Goal: Book appointment/travel/reservation

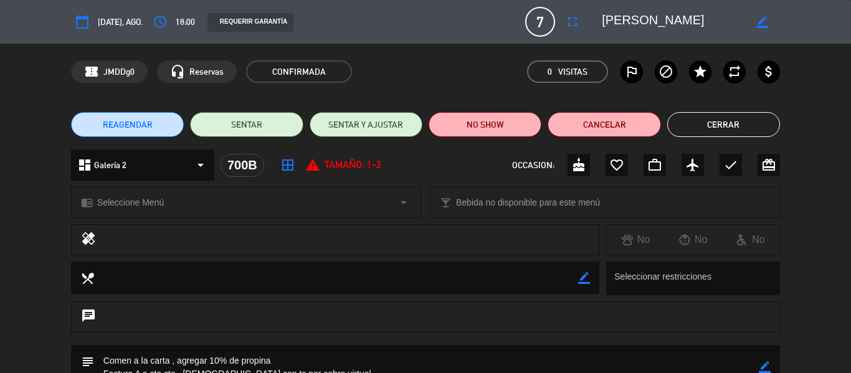
click at [730, 110] on div "REAGENDAR SENTAR SENTAR Y AJUSTAR NO SHOW Cancelar Cerrar" at bounding box center [425, 125] width 851 height 50
click at [681, 116] on button "Cerrar" at bounding box center [723, 124] width 113 height 25
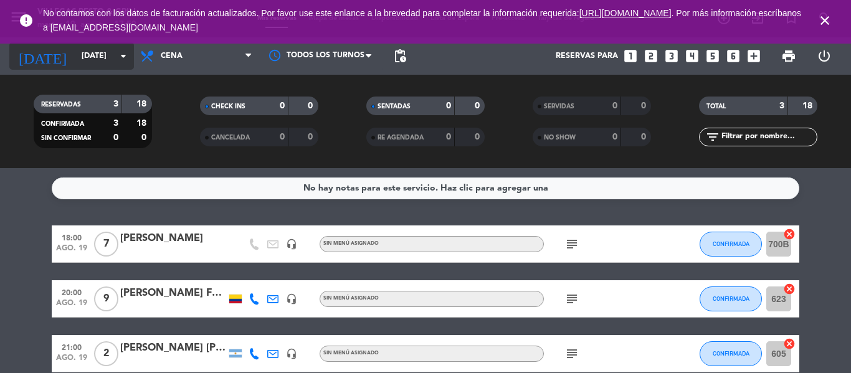
click at [98, 61] on input "[DATE]" at bounding box center [127, 55] width 105 height 21
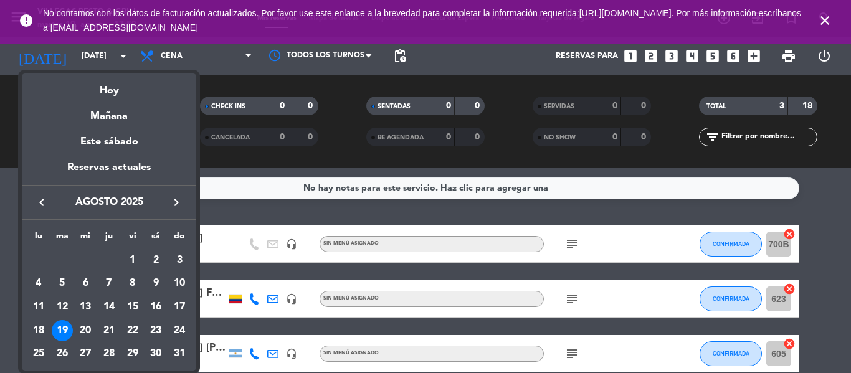
drag, startPoint x: 105, startPoint y: 333, endPoint x: 151, endPoint y: 316, distance: 48.9
click at [105, 332] on div "21" at bounding box center [108, 330] width 21 height 21
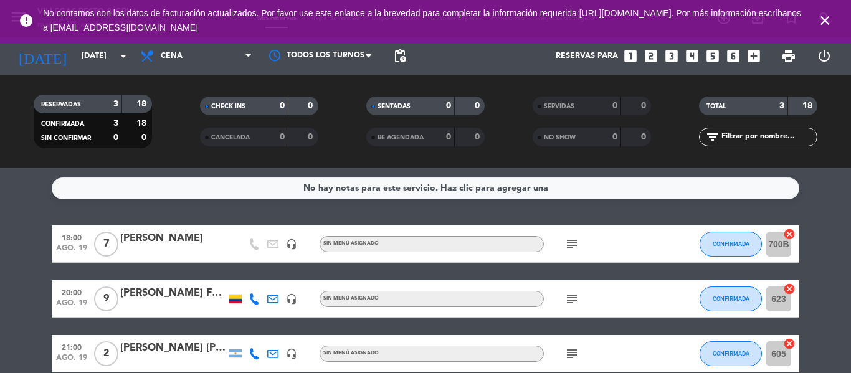
type input "jue. 21 ago."
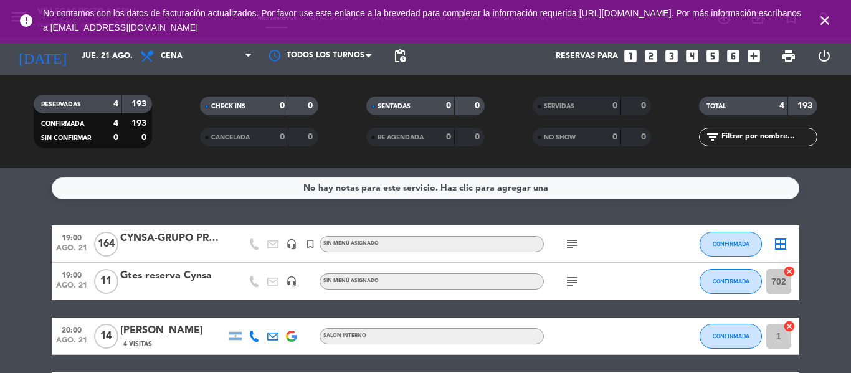
click at [570, 244] on icon "subject" at bounding box center [571, 244] width 15 height 15
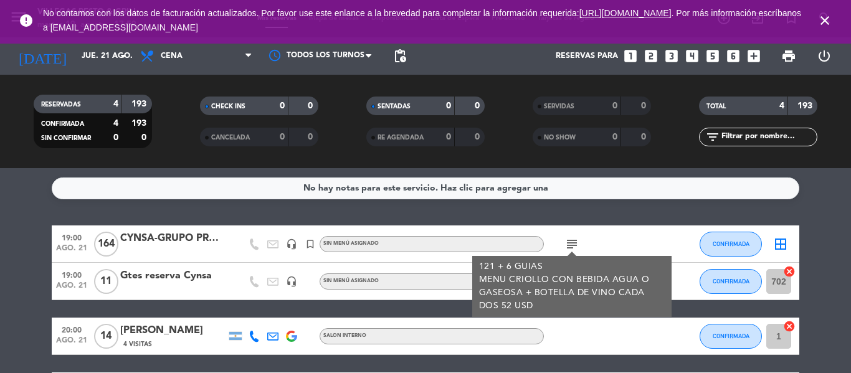
click at [570, 244] on icon "subject" at bounding box center [571, 244] width 15 height 15
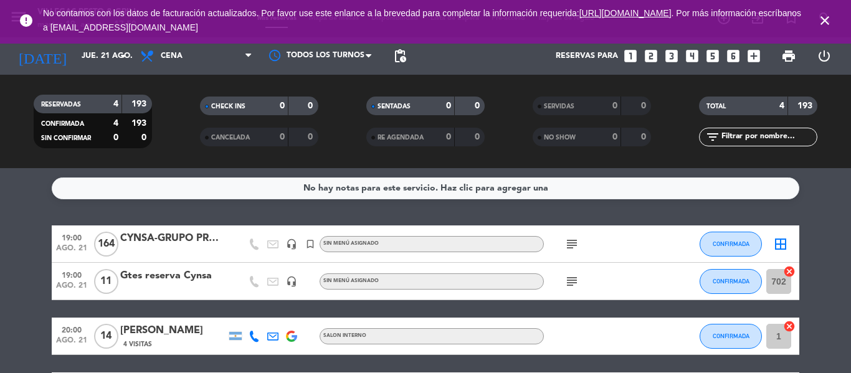
click at [574, 287] on icon "subject" at bounding box center [571, 281] width 15 height 15
click at [574, 280] on icon "subject" at bounding box center [571, 281] width 15 height 15
click at [828, 13] on icon "close" at bounding box center [824, 20] width 15 height 15
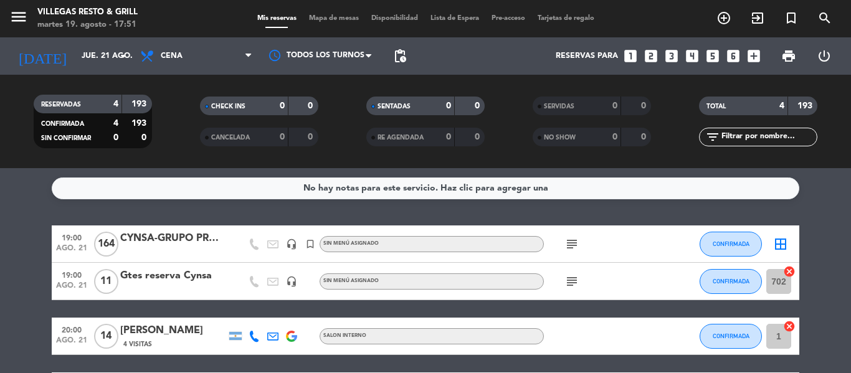
click at [324, 17] on span "Mapa de mesas" at bounding box center [334, 18] width 62 height 7
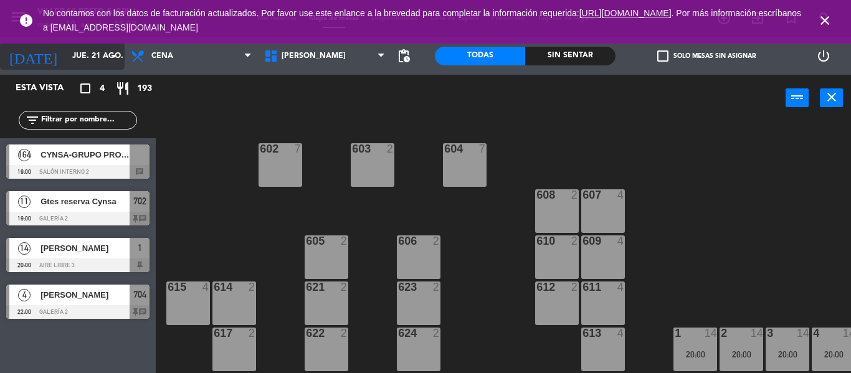
click at [83, 60] on input "jue. 21 ago." at bounding box center [118, 55] width 105 height 21
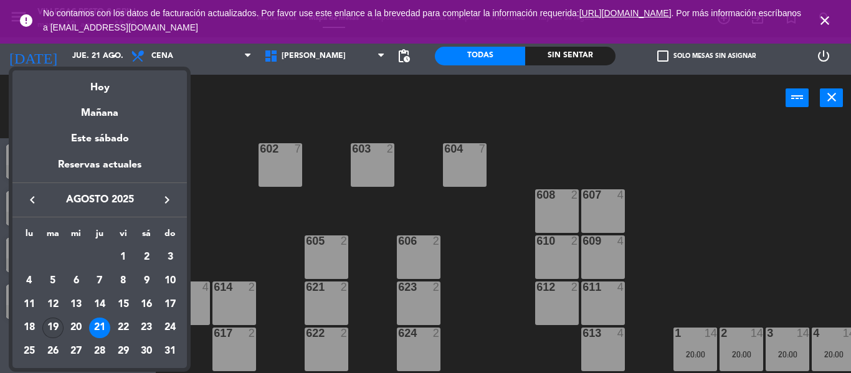
click at [55, 327] on div "19" at bounding box center [52, 328] width 21 height 21
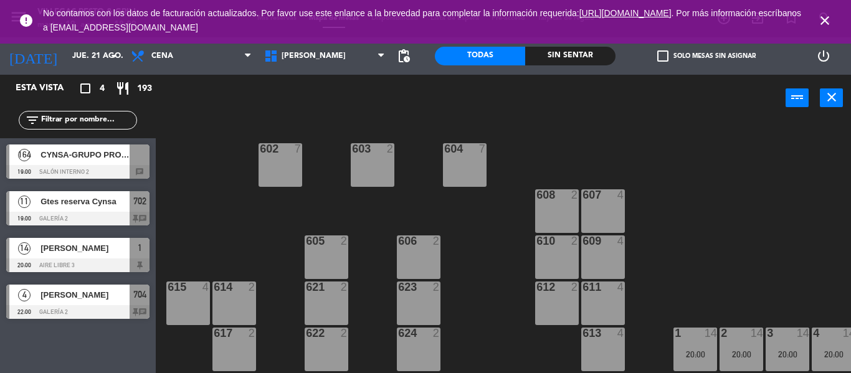
type input "[DATE]"
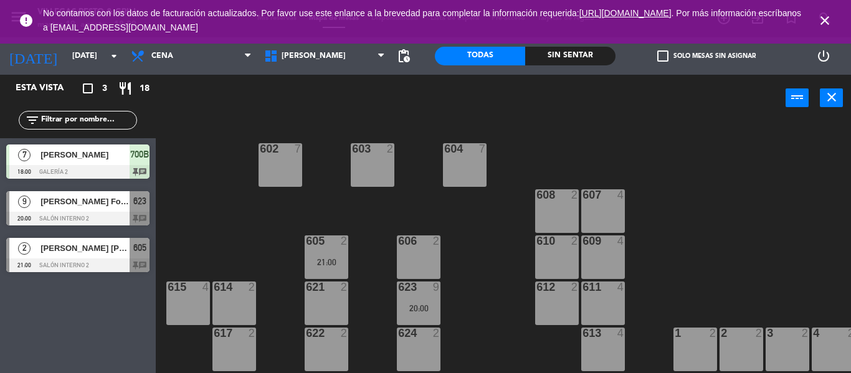
scroll to position [249, 0]
